Goal: Find specific page/section: Find specific page/section

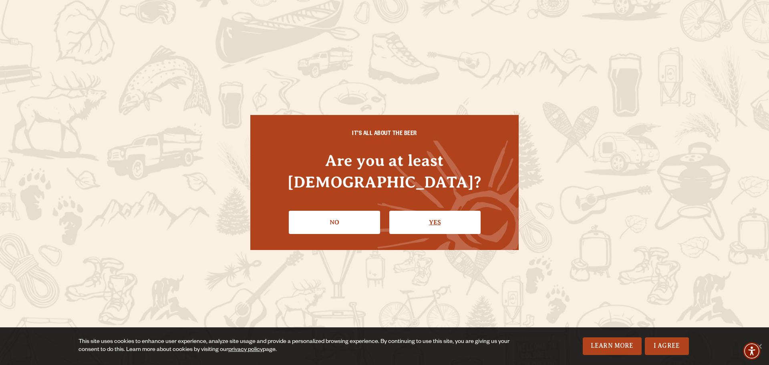
click at [419, 212] on link "Yes" at bounding box center [434, 222] width 91 height 23
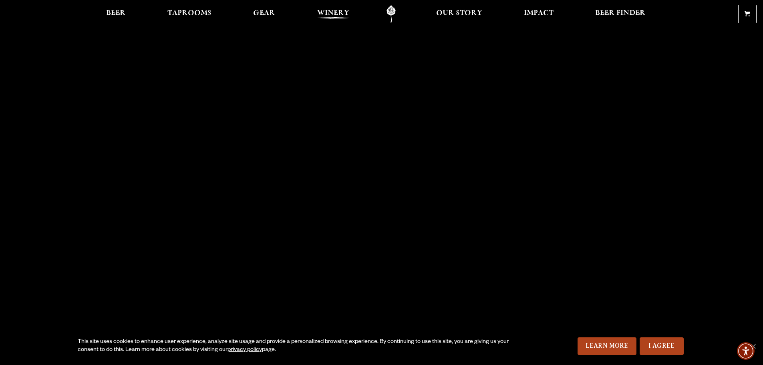
click at [341, 12] on span "Winery" at bounding box center [333, 13] width 32 height 6
click at [209, 13] on span "Taprooms" at bounding box center [189, 13] width 44 height 6
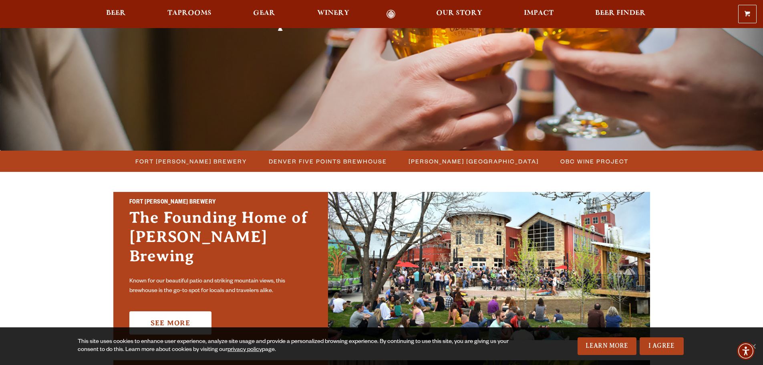
scroll to position [120, 0]
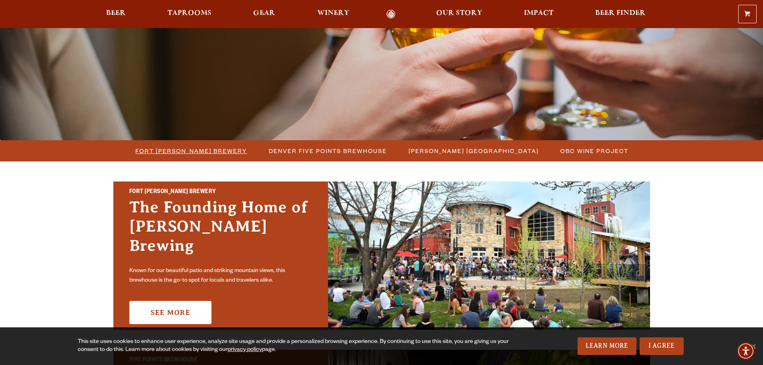
click at [211, 148] on span "Fort [PERSON_NAME] Brewery" at bounding box center [191, 151] width 112 height 12
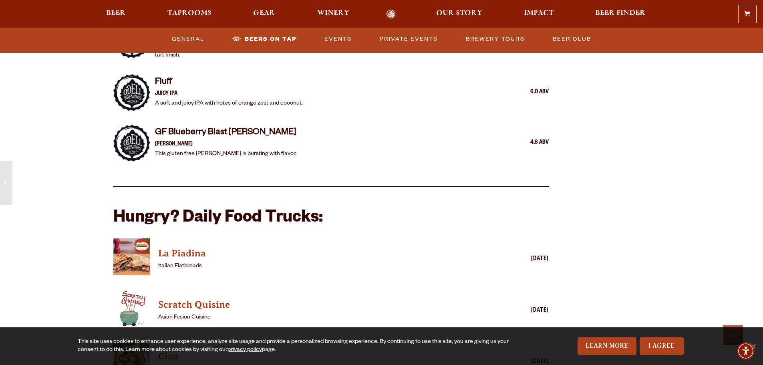
scroll to position [1842, 0]
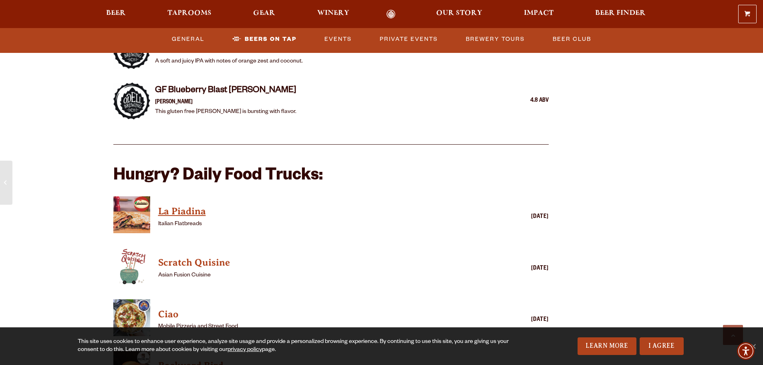
click at [190, 205] on h4 "La Piadina" at bounding box center [319, 211] width 323 height 13
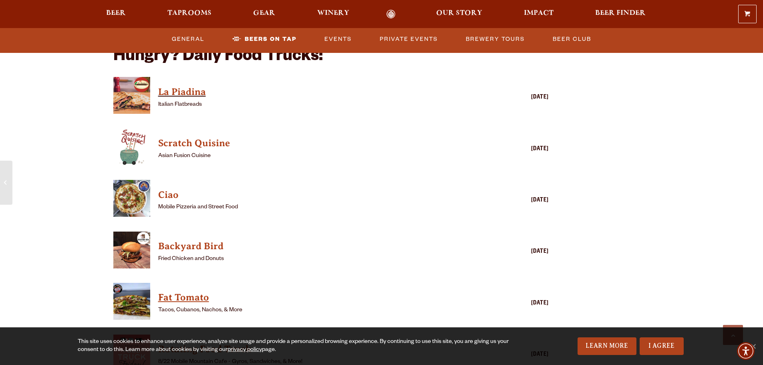
scroll to position [2002, 0]
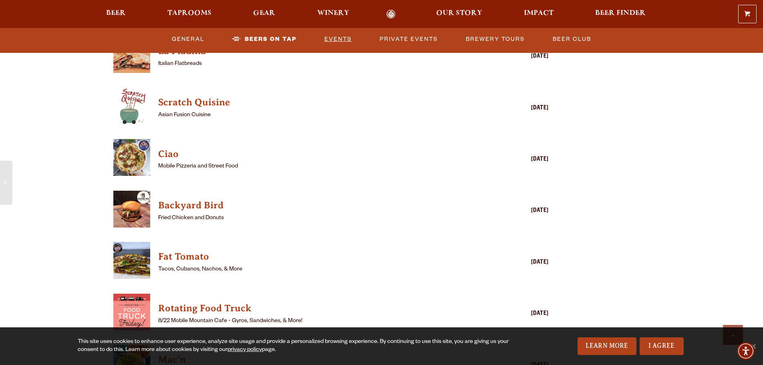
click at [340, 35] on link "Events" at bounding box center [338, 39] width 34 height 18
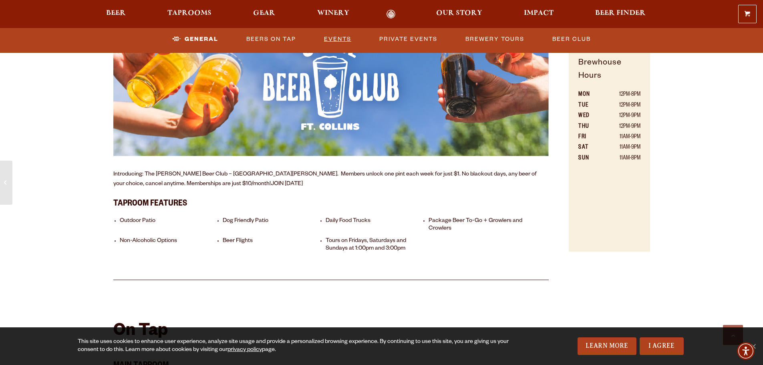
scroll to position [352, 0]
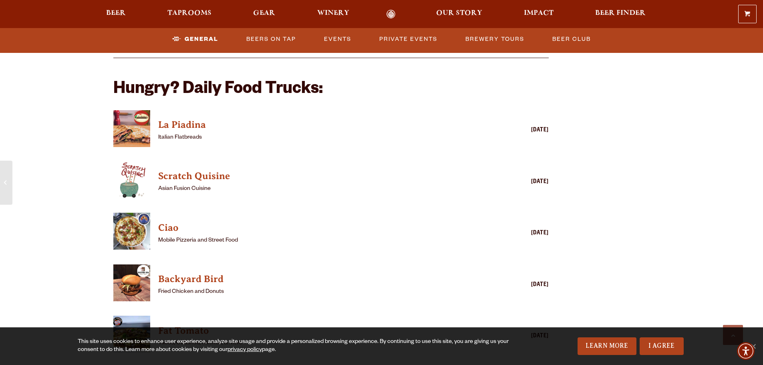
scroll to position [801, 0]
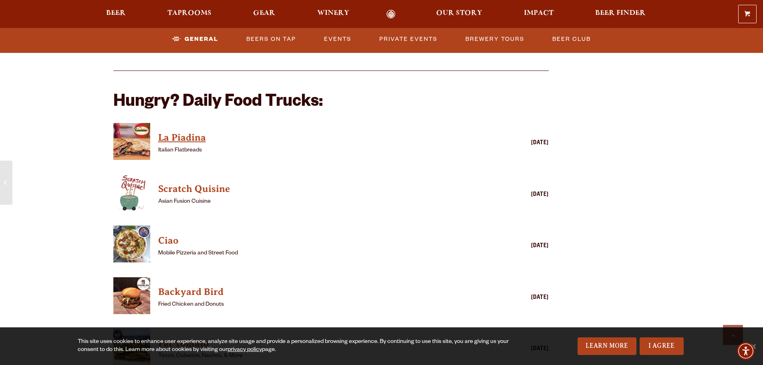
click at [193, 131] on h4 "La Piadina" at bounding box center [319, 137] width 323 height 13
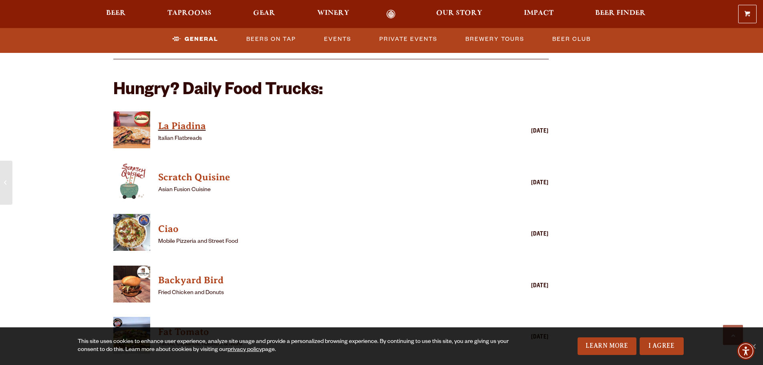
scroll to position [761, 0]
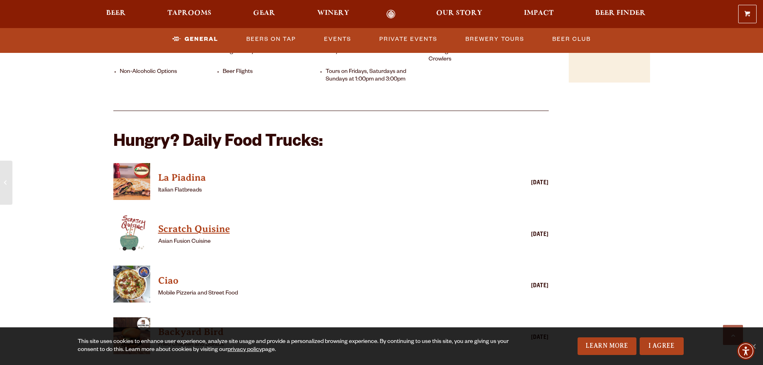
click at [198, 223] on h4 "Scratch Quisine" at bounding box center [319, 229] width 323 height 13
click at [182, 171] on h4 "La Piadina" at bounding box center [319, 177] width 323 height 13
click at [179, 171] on h4 "La Piadina" at bounding box center [319, 177] width 323 height 13
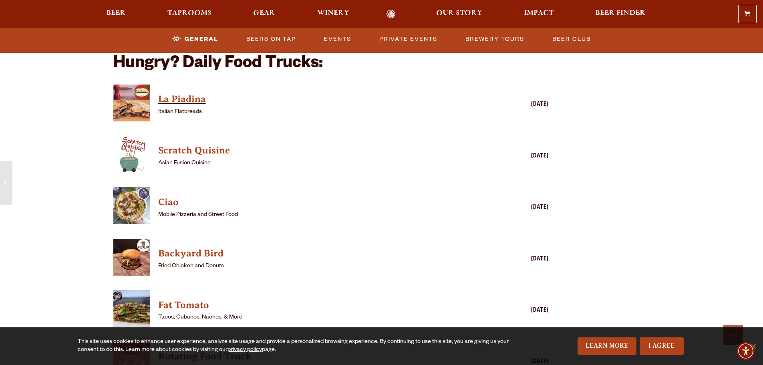
scroll to position [841, 0]
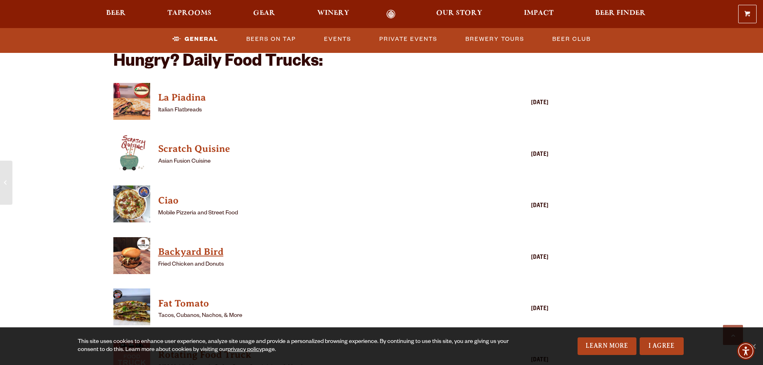
click at [185, 245] on h4 "Backyard Bird" at bounding box center [319, 251] width 323 height 13
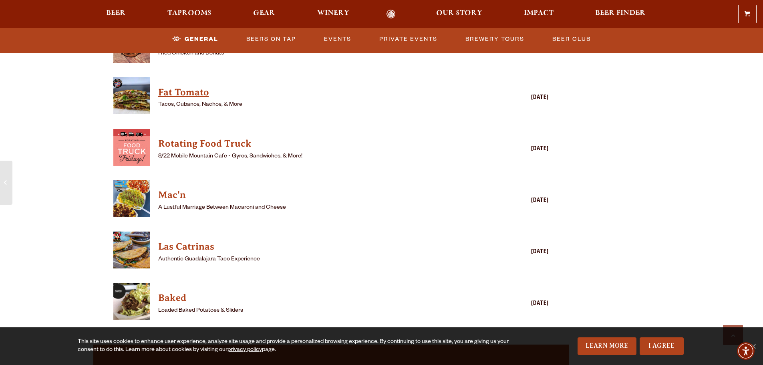
scroll to position [1081, 0]
